Goal: Transaction & Acquisition: Download file/media

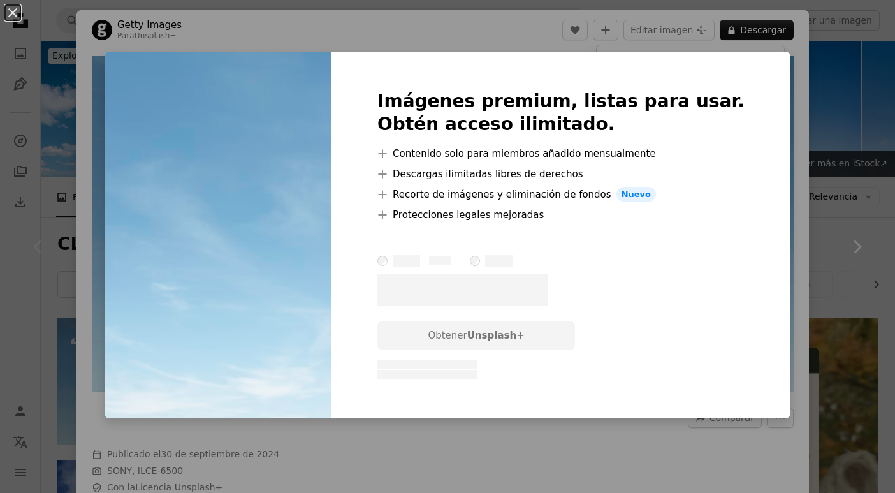
scroll to position [191, 0]
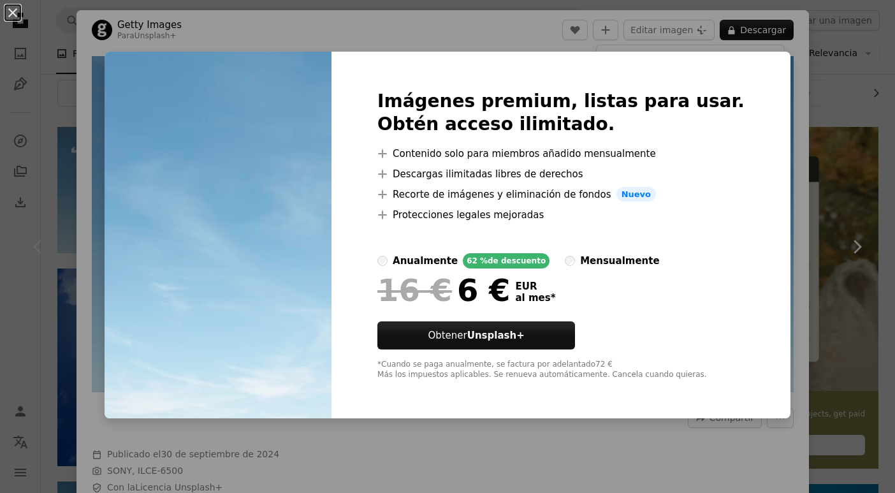
click at [283, 20] on div "An X shape Imágenes premium, listas para usar. Obtén acceso ilimitado. A plus s…" at bounding box center [447, 246] width 895 height 493
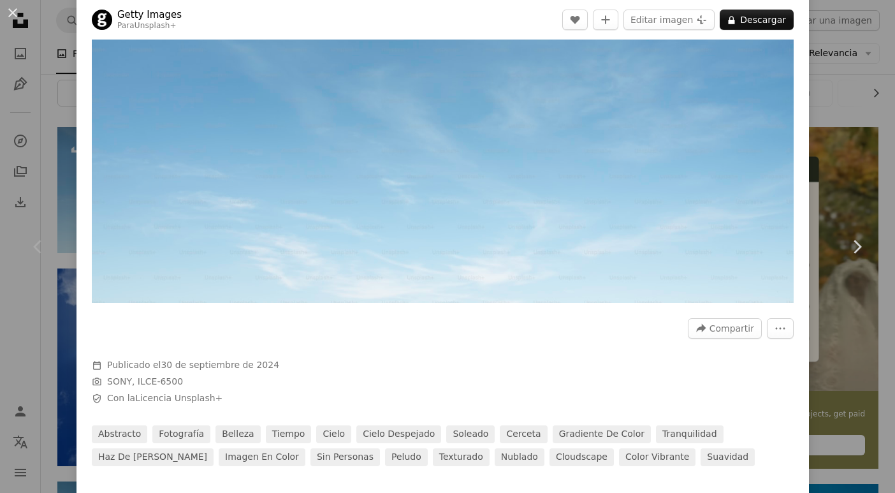
scroll to position [64, 0]
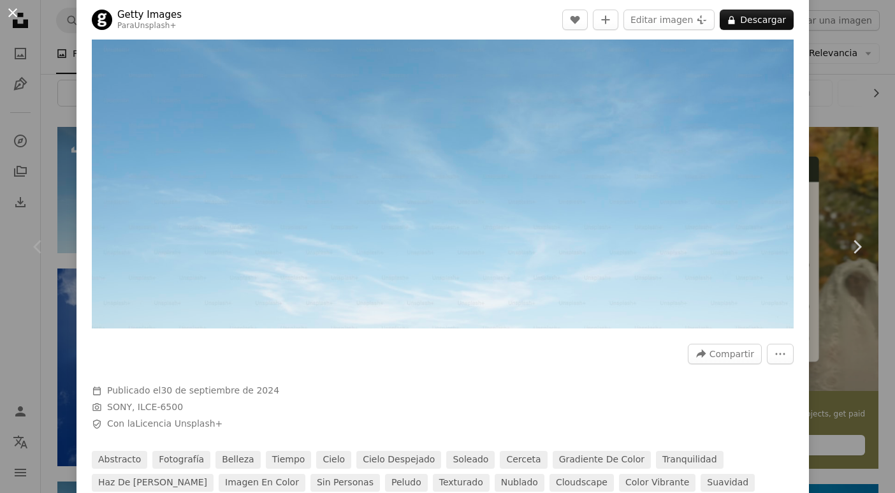
click at [7, 12] on button "An X shape" at bounding box center [12, 12] width 15 height 15
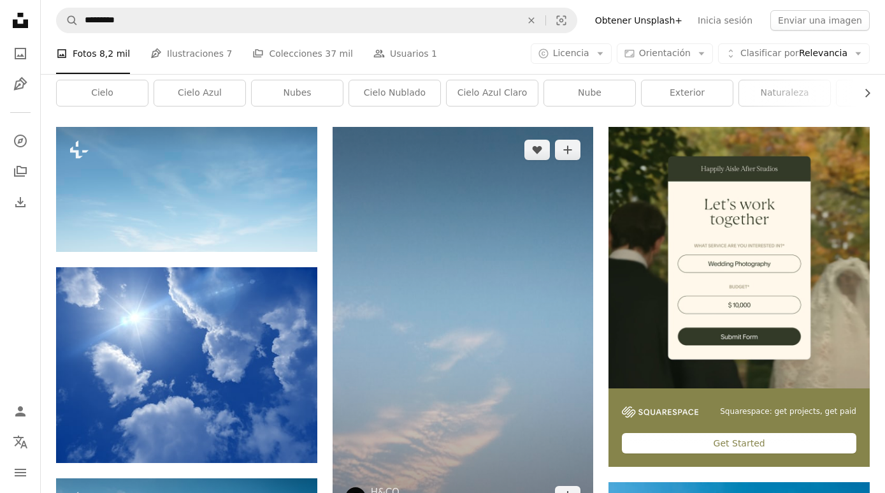
click at [484, 210] on img at bounding box center [463, 323] width 261 height 392
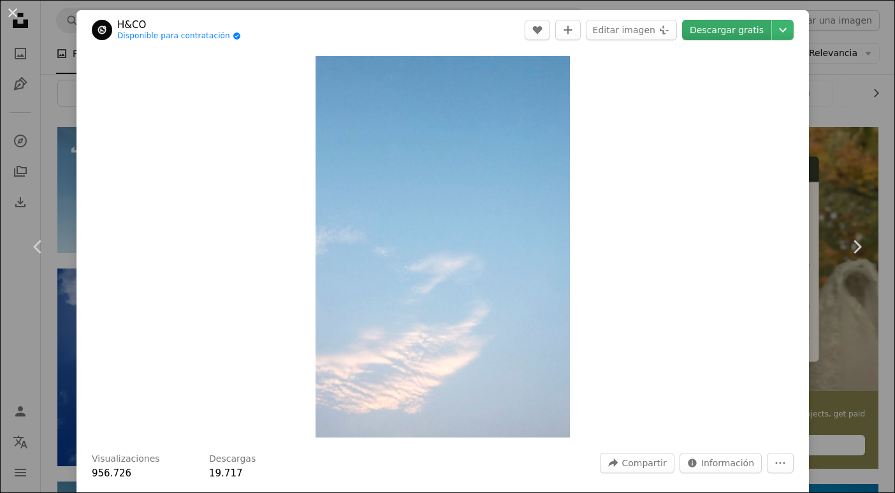
click at [732, 26] on link "Descargar gratis" at bounding box center [726, 30] width 89 height 20
